Goal: Find specific page/section: Find specific page/section

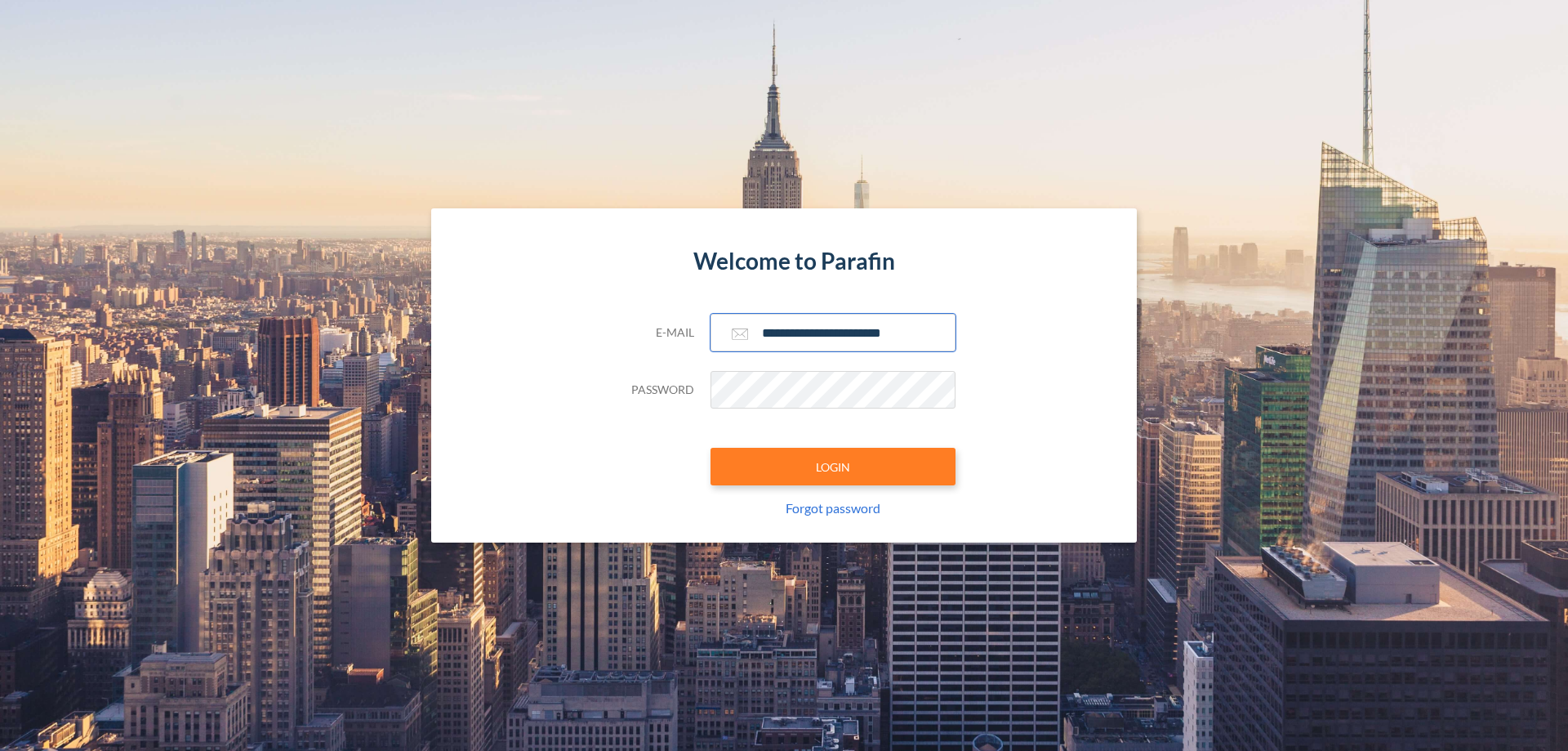
type input "**********"
click at [833, 466] on button "LOGIN" at bounding box center [832, 466] width 245 height 37
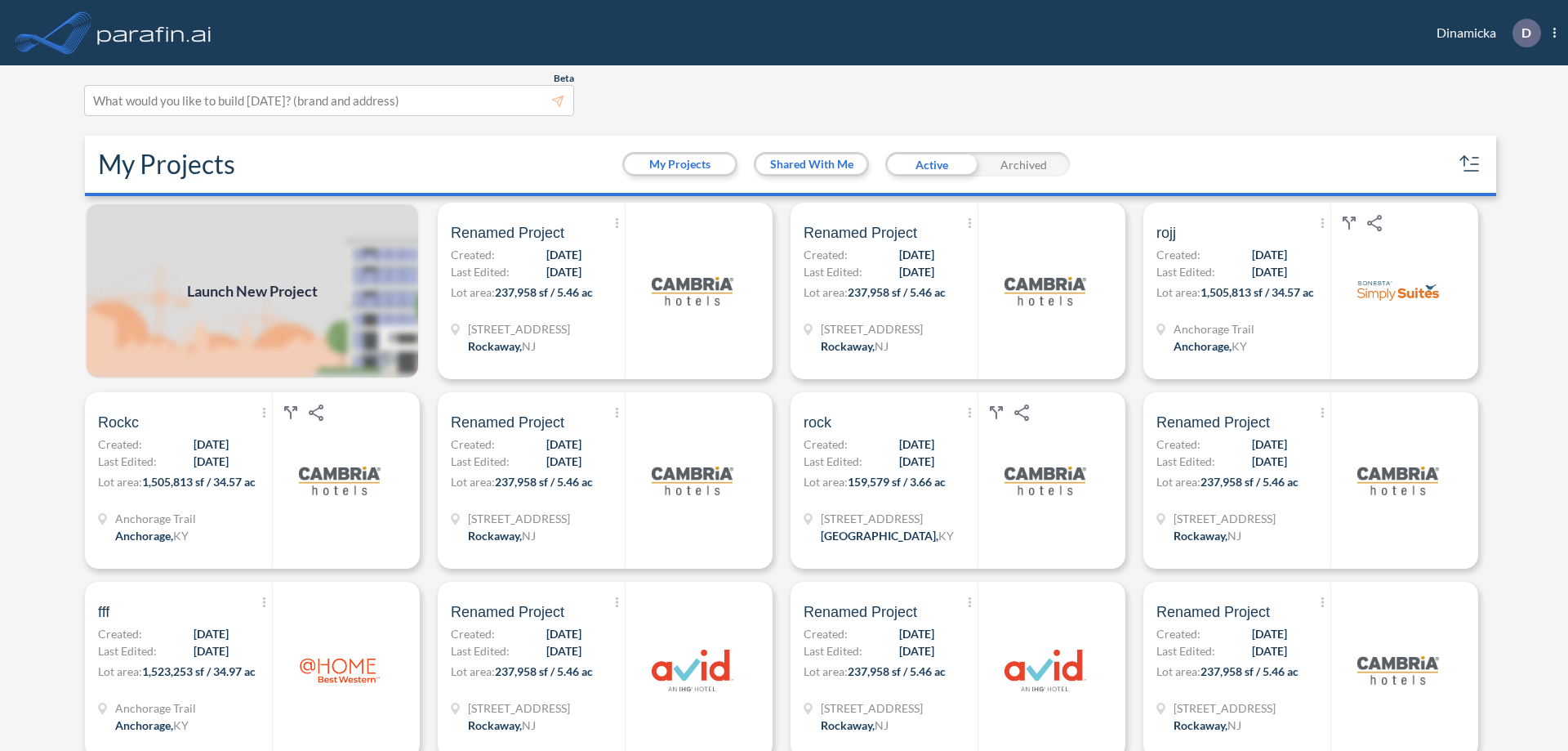
scroll to position [4, 0]
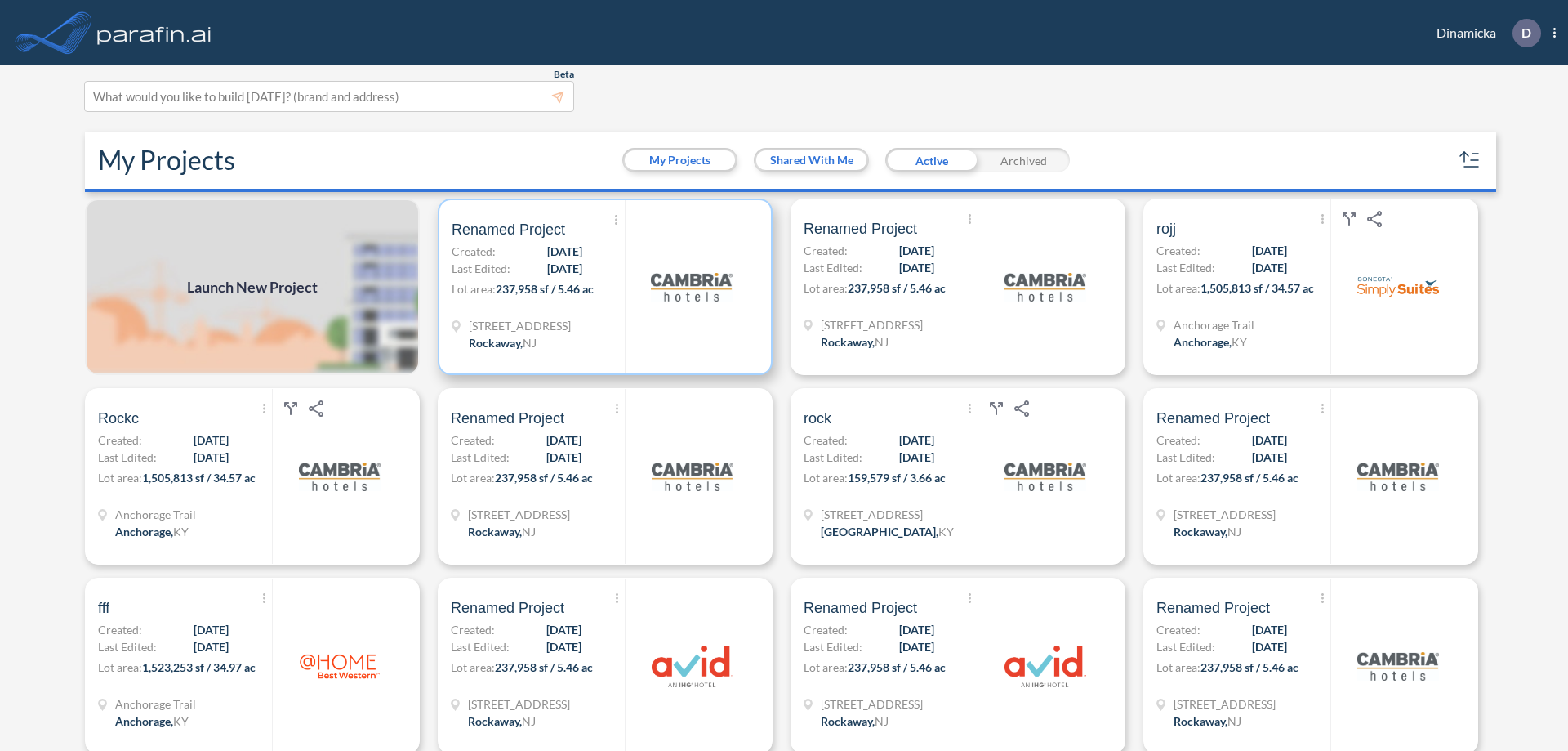
click at [601, 287] on p "Lot area: 237,958 sf / 5.46 ac" at bounding box center [538, 292] width 173 height 24
